Goal: Entertainment & Leisure: Consume media (video, audio)

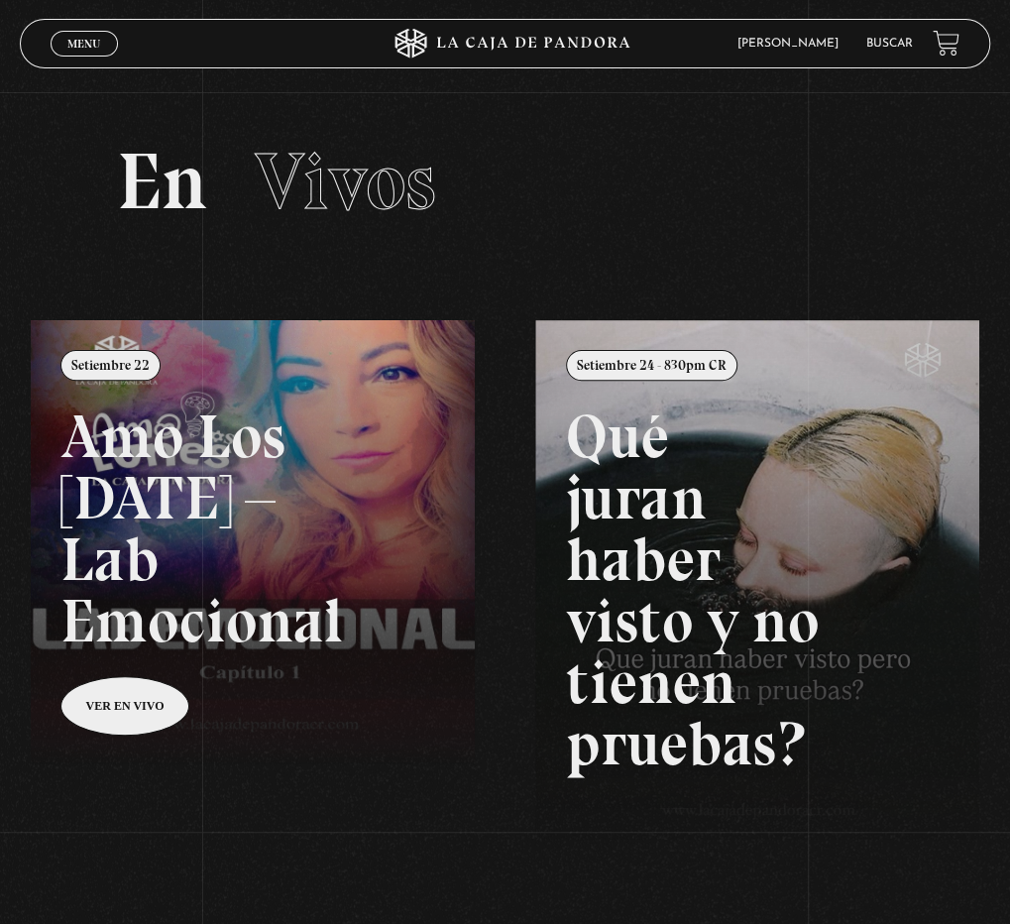
click at [92, 43] on span "Menu" at bounding box center [83, 44] width 33 height 12
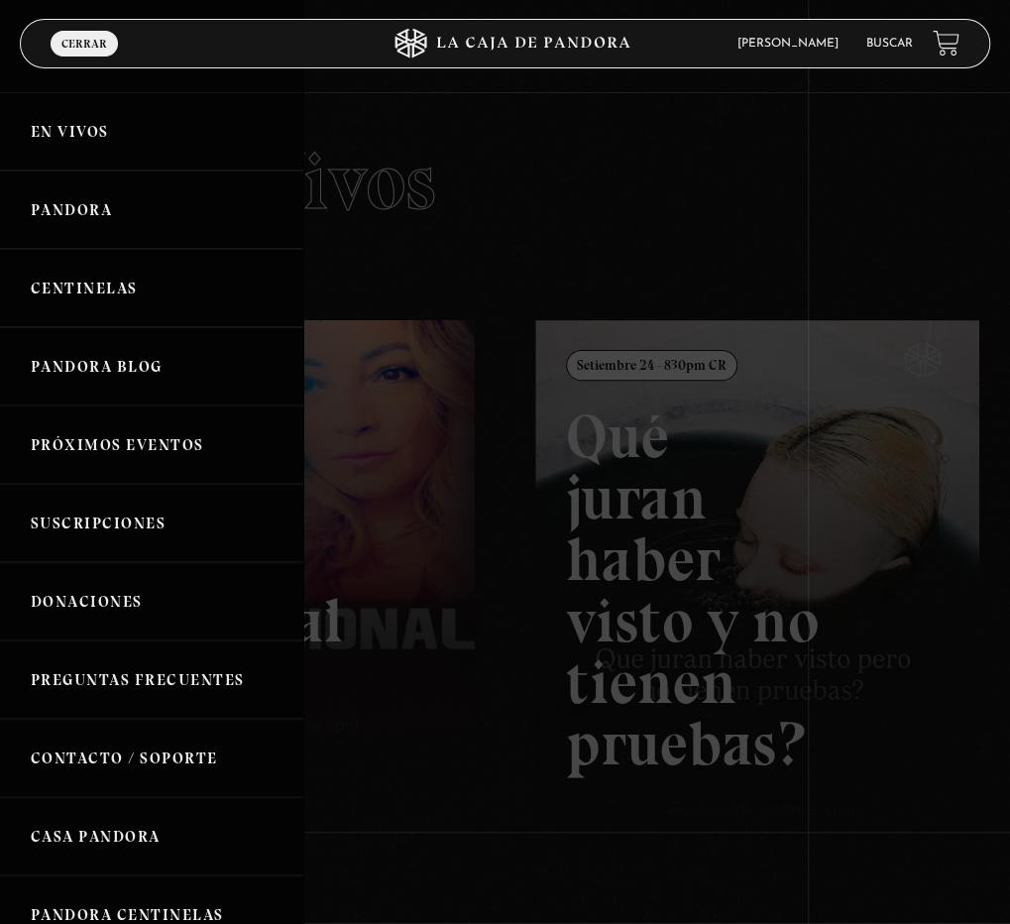
click at [112, 289] on link "Centinelas" at bounding box center [151, 288] width 303 height 78
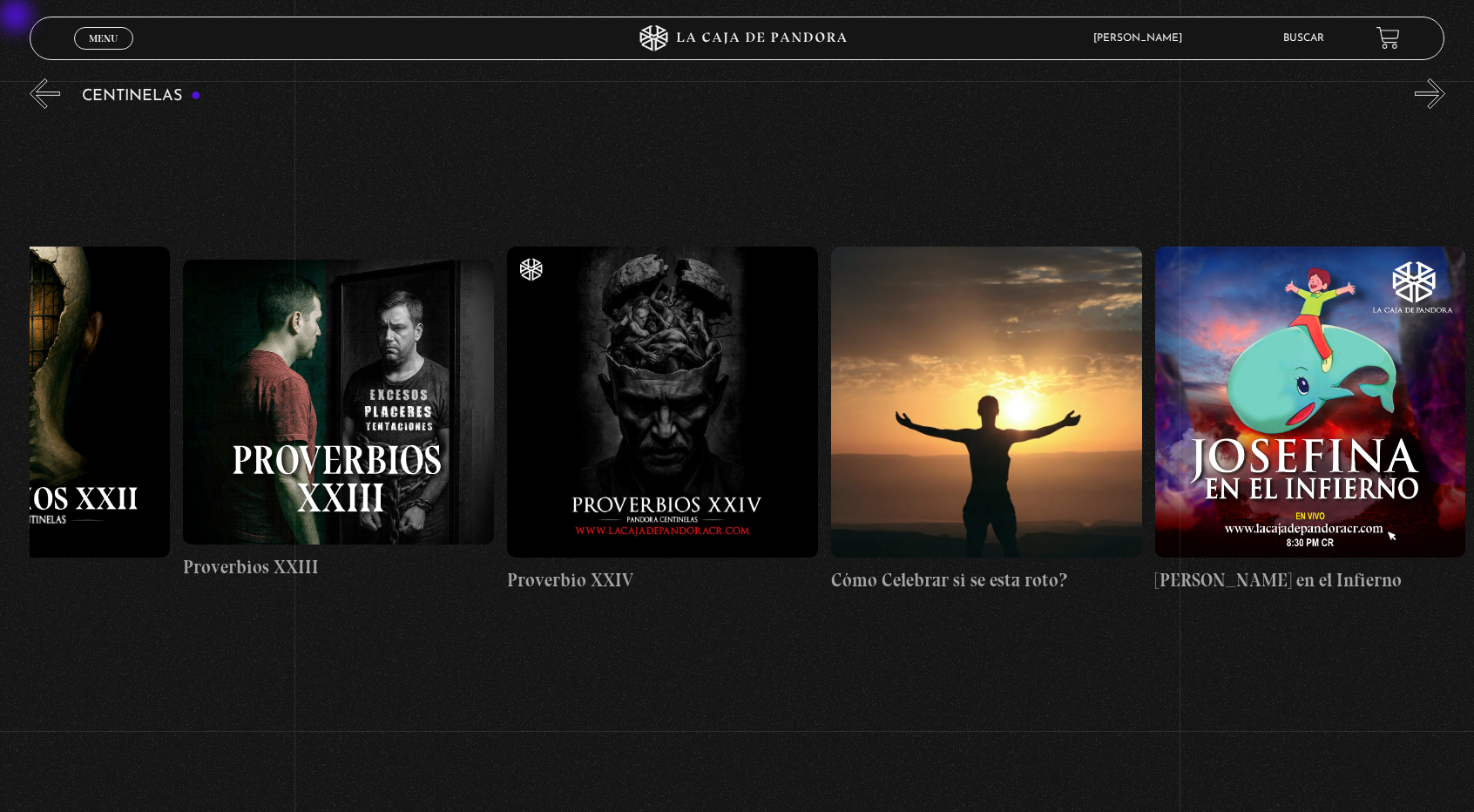
scroll to position [0, 7947]
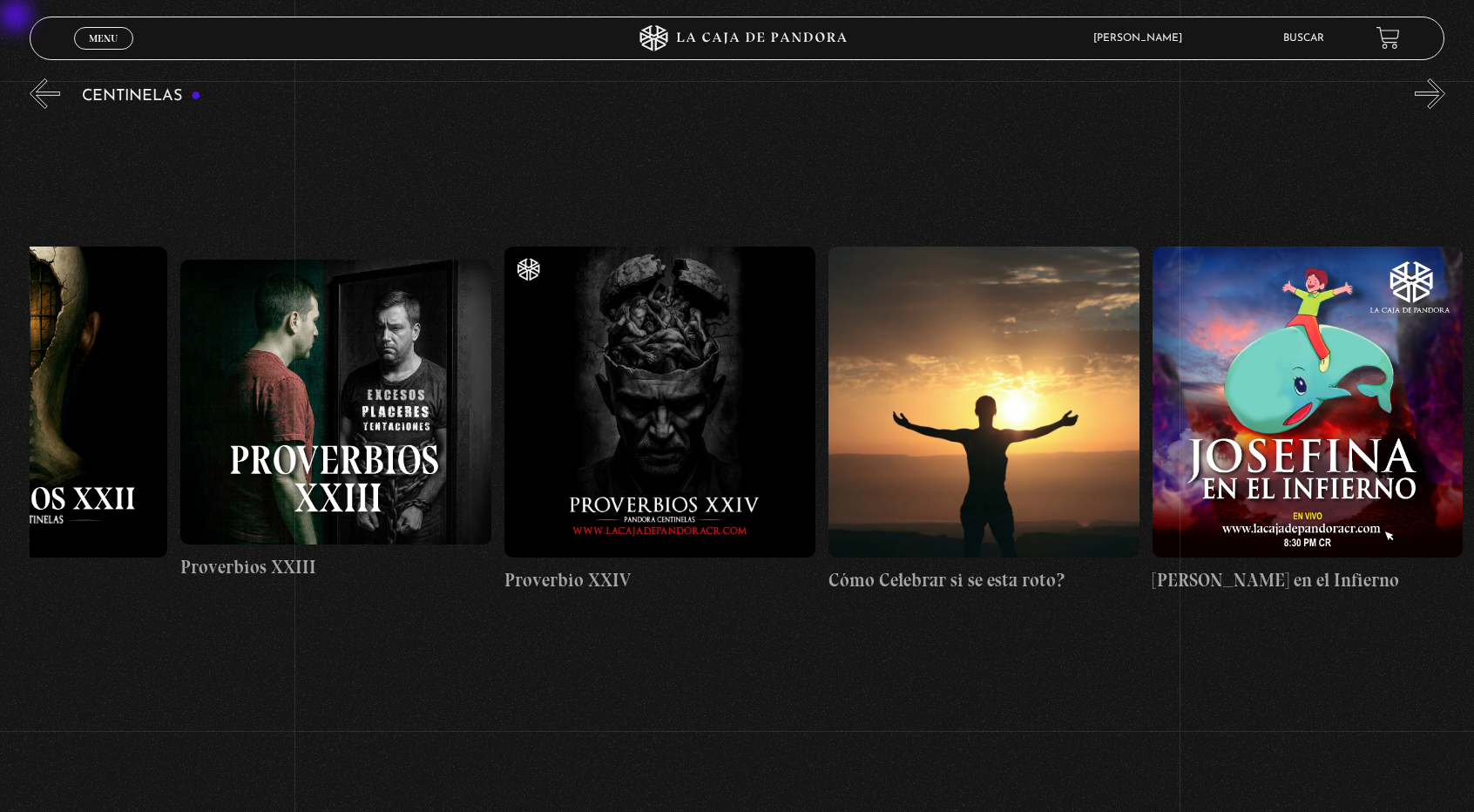
click at [755, 403] on figure at bounding box center [660, 402] width 311 height 311
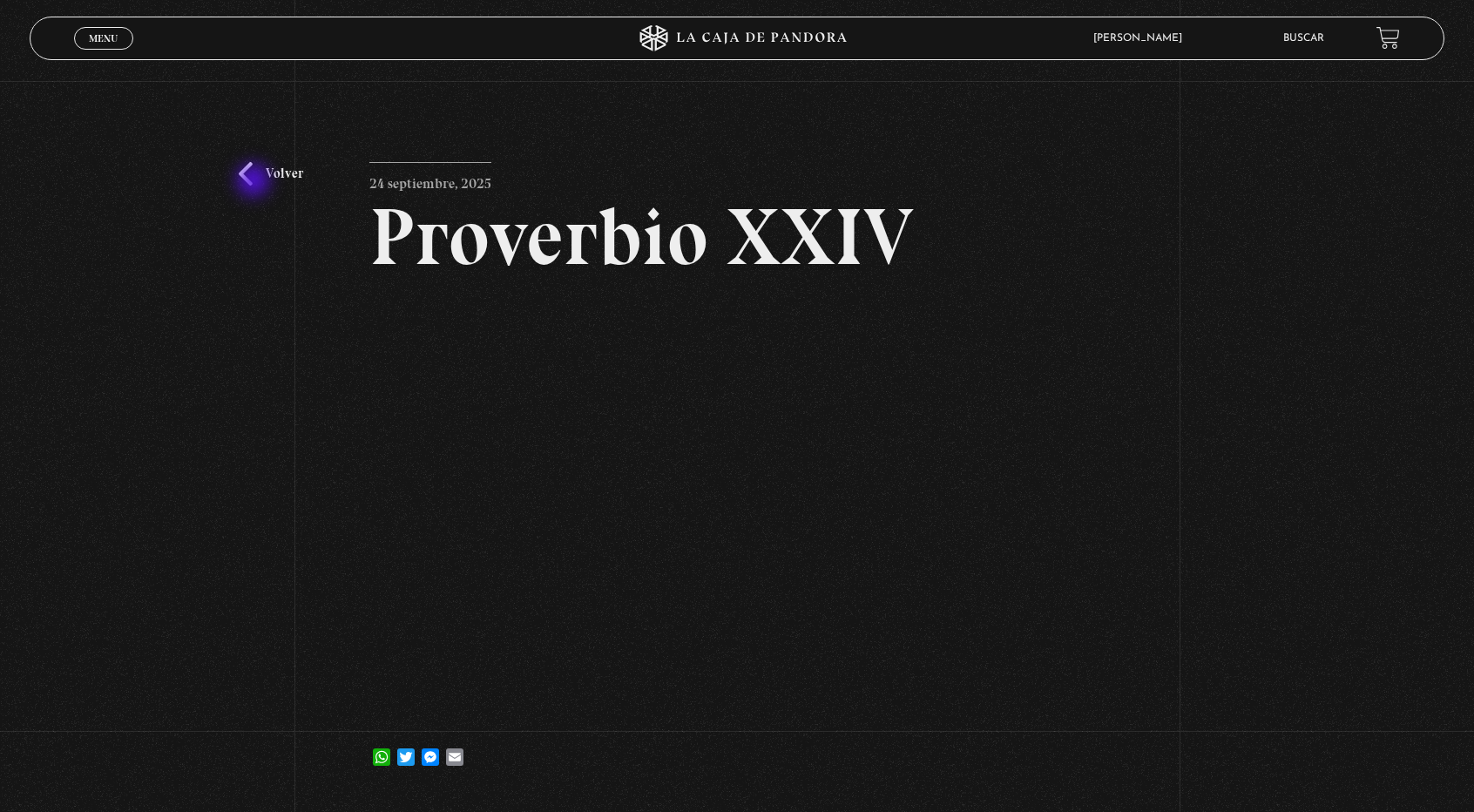
click at [255, 182] on link "Volver" at bounding box center [271, 173] width 64 height 24
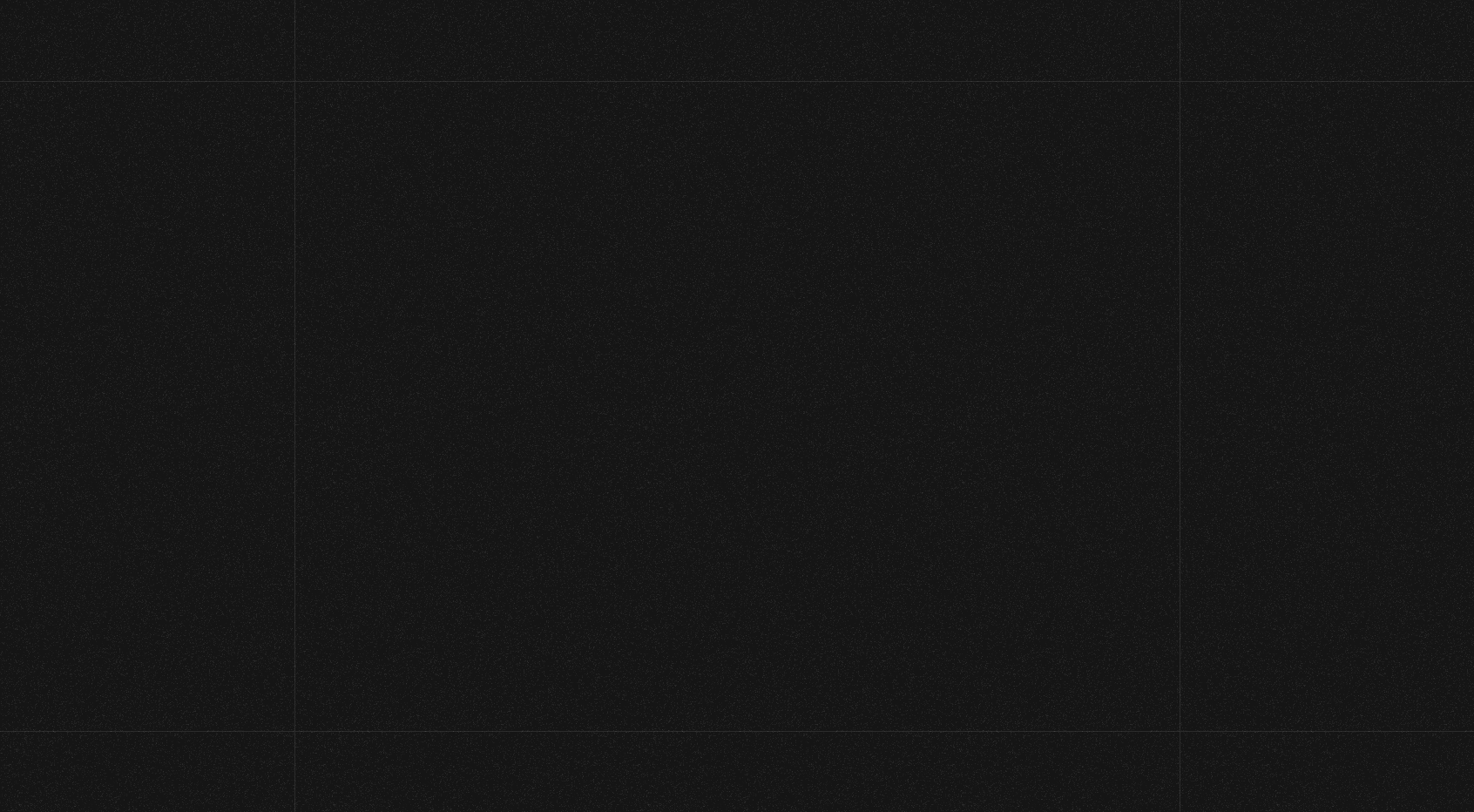
scroll to position [220, 0]
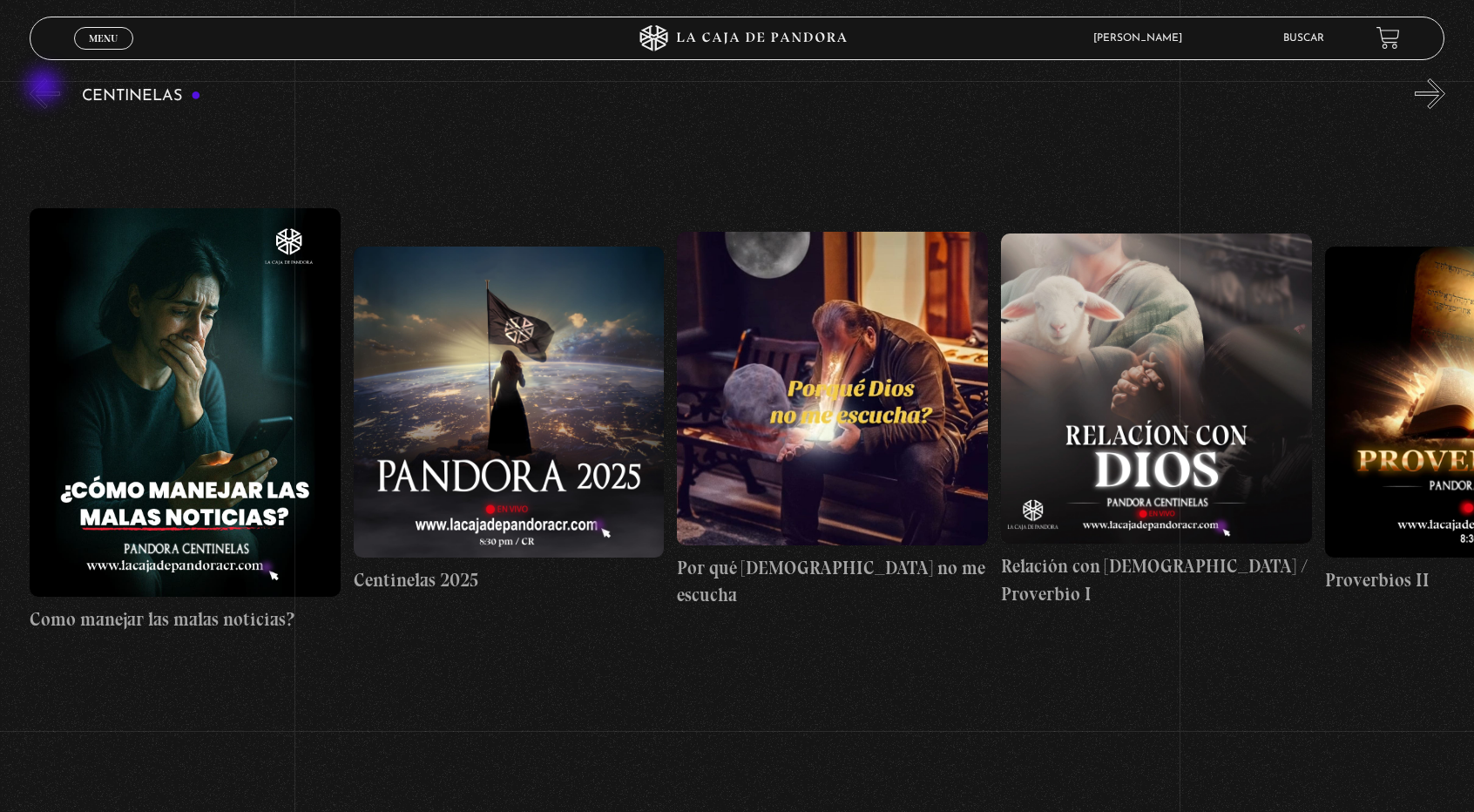
click at [46, 88] on button "«" at bounding box center [45, 93] width 31 height 31
click at [101, 33] on span "Menu" at bounding box center [103, 39] width 29 height 11
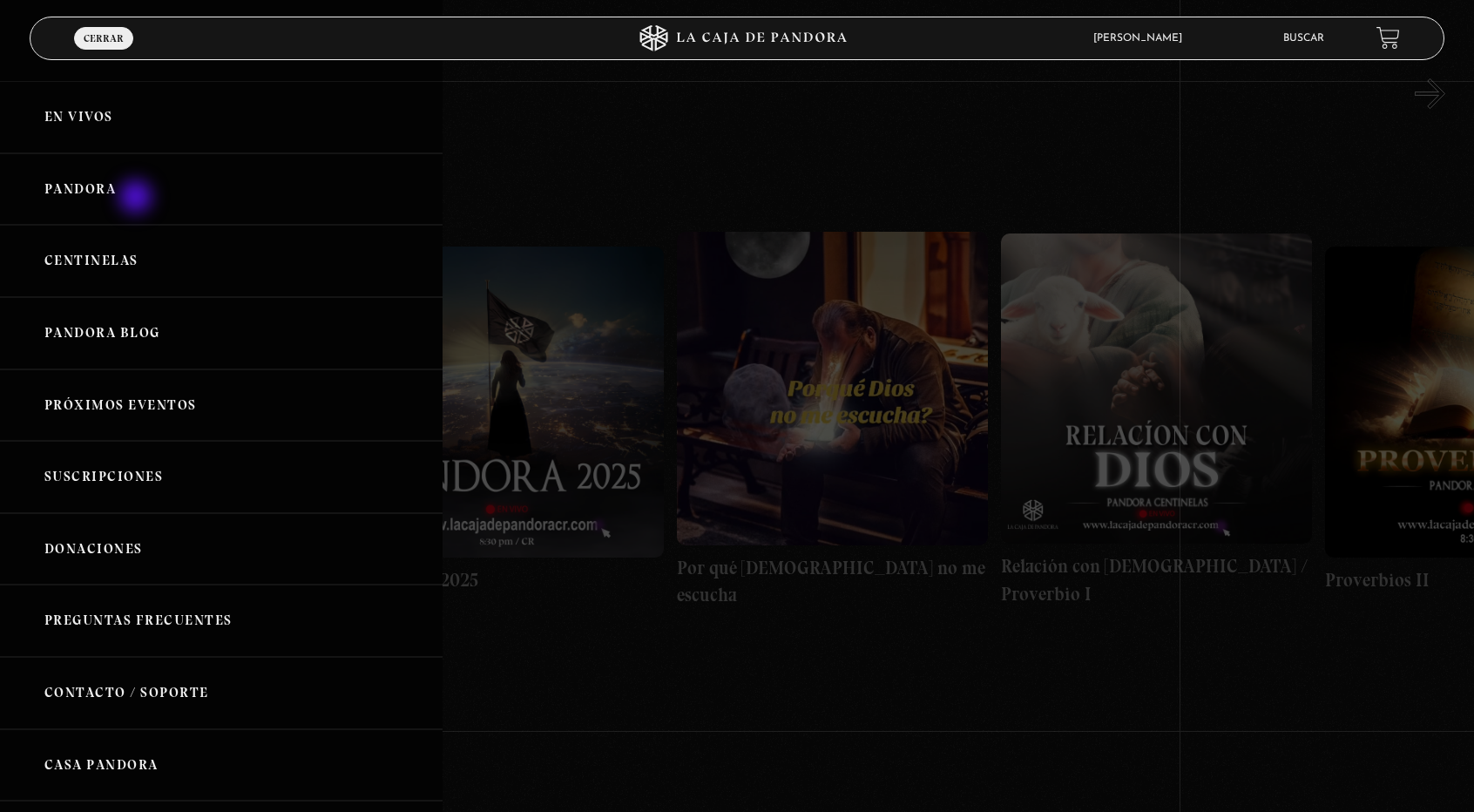
click at [138, 199] on link "Pandora" at bounding box center [221, 189] width 443 height 72
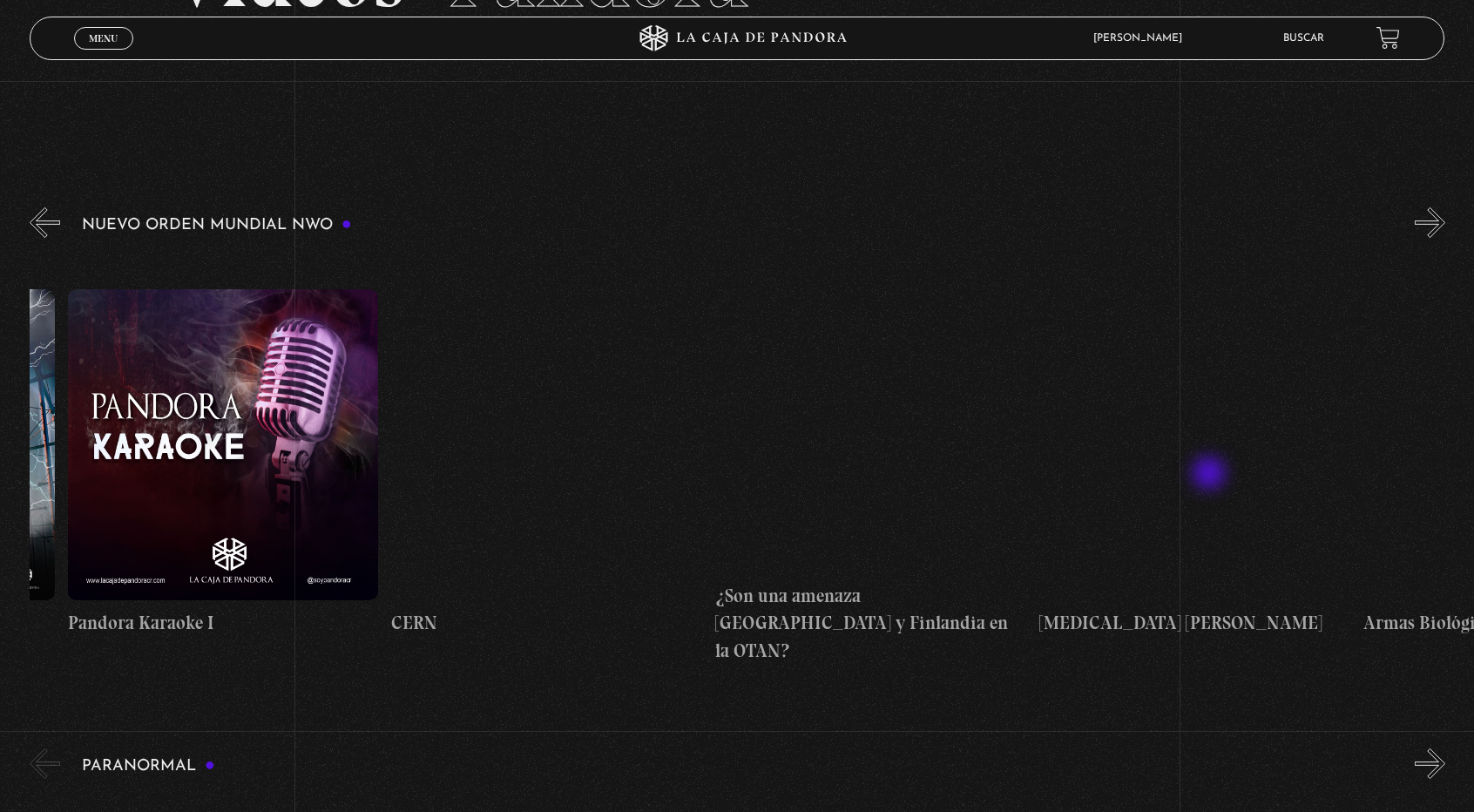
scroll to position [0, 16485]
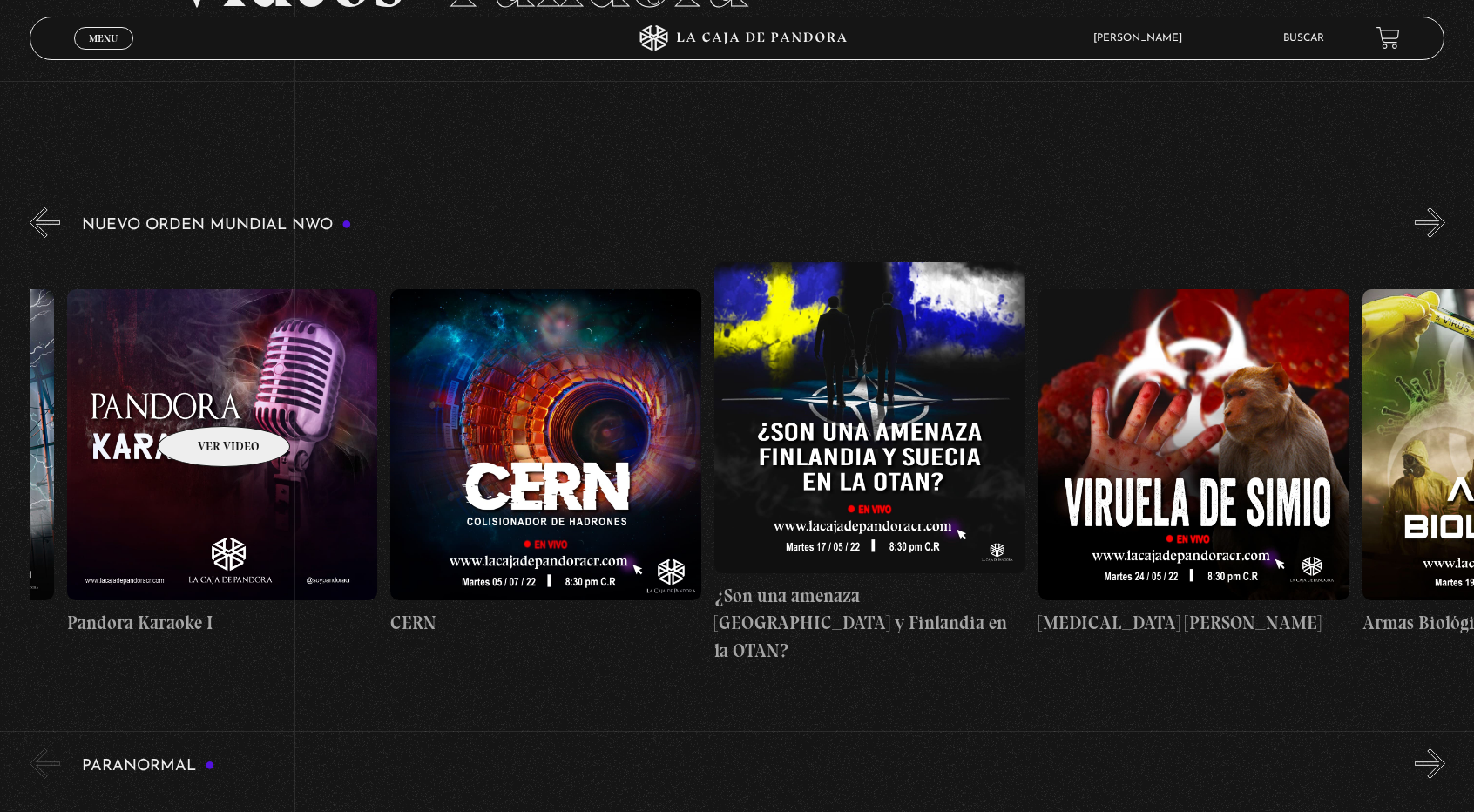
click at [201, 400] on figure at bounding box center [222, 445] width 311 height 311
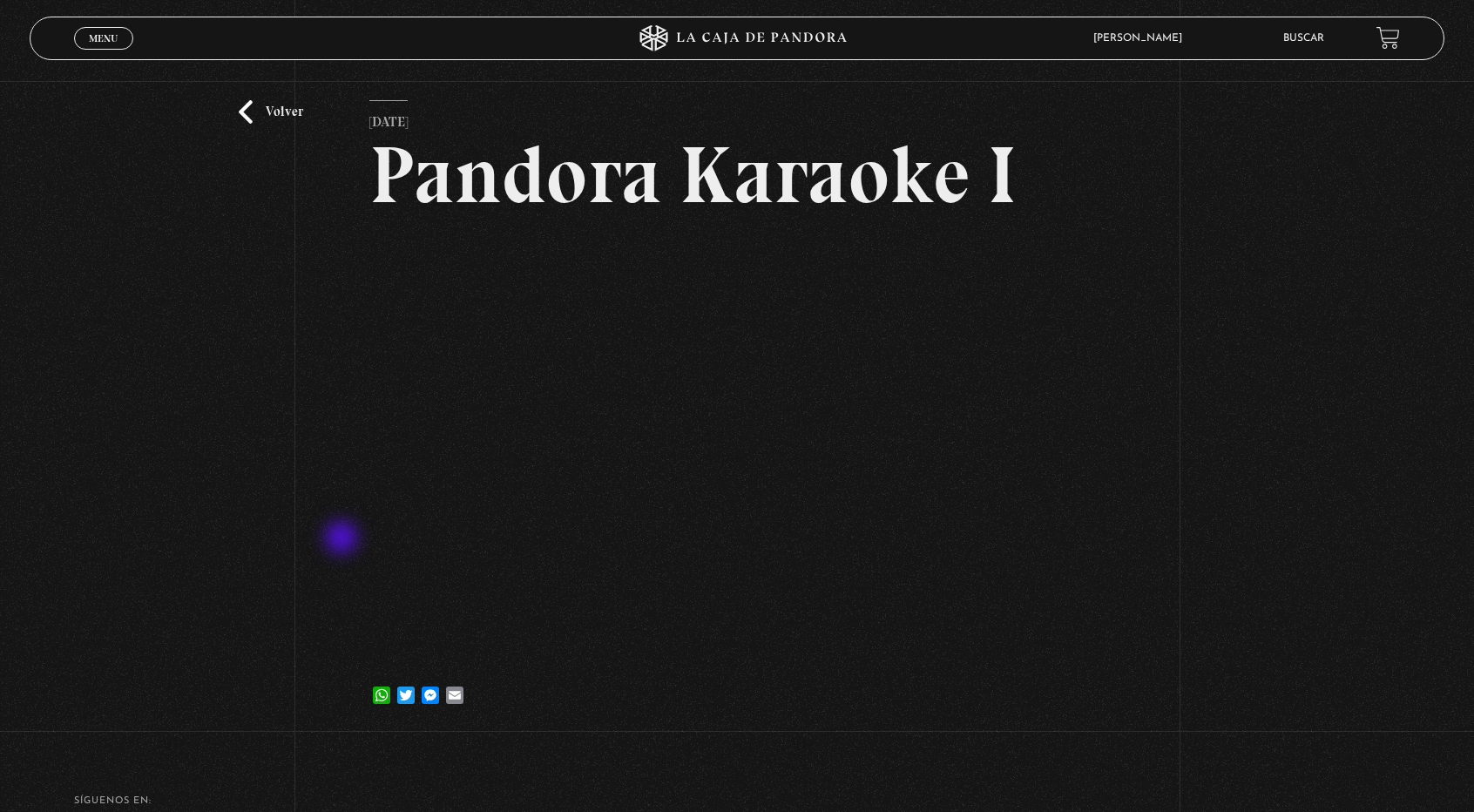
scroll to position [62, 0]
